Goal: Browse casually: Explore the website without a specific task or goal

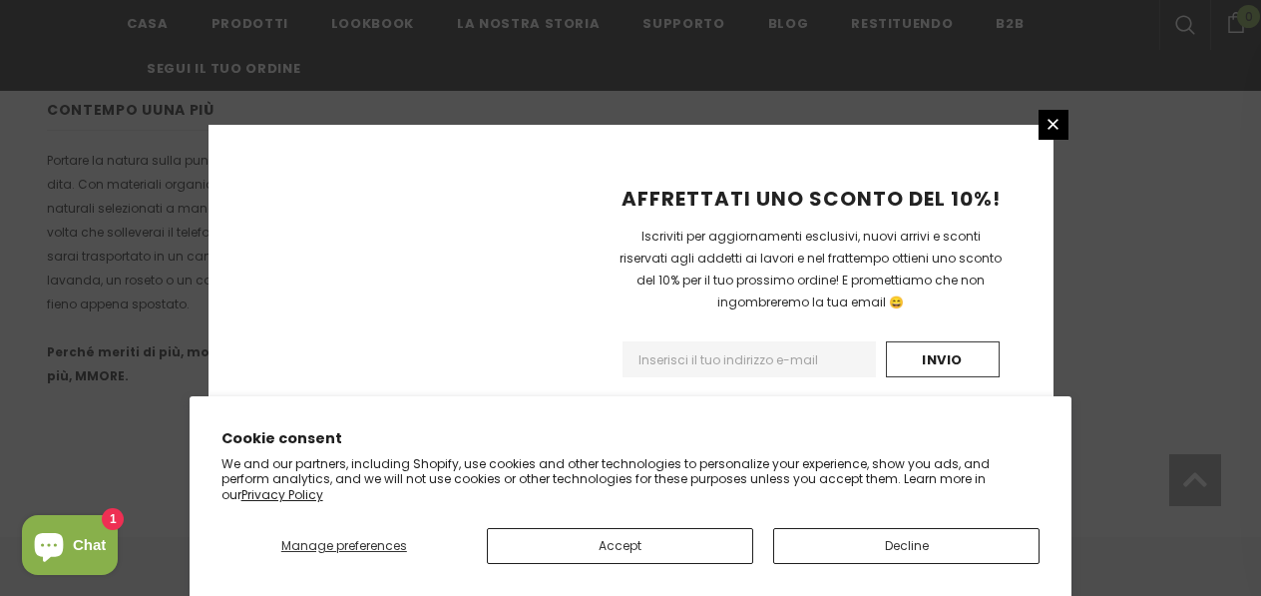
scroll to position [1491, 0]
